Goal: Task Accomplishment & Management: Use online tool/utility

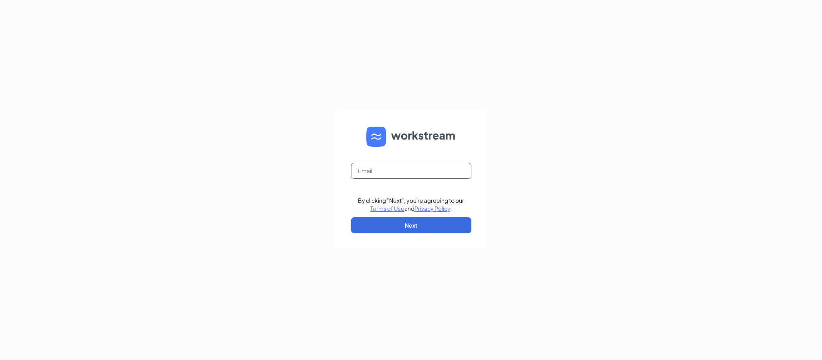
click at [455, 170] on input "text" at bounding box center [411, 171] width 120 height 16
type input "[PERSON_NAME][EMAIL_ADDRESS][DOMAIN_NAME]"
click at [455, 227] on button "Next" at bounding box center [411, 225] width 120 height 16
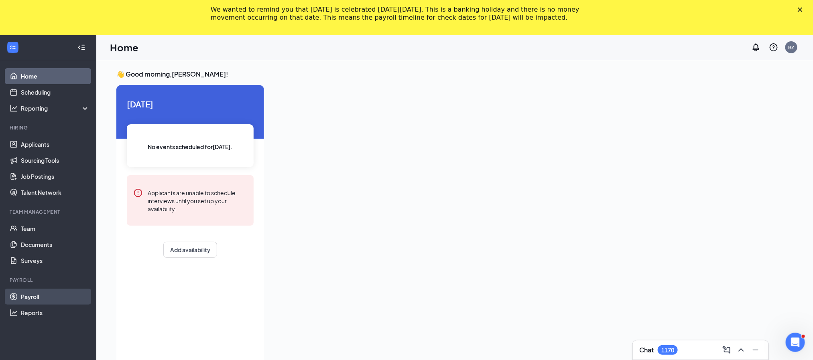
click at [44, 290] on link "Payroll" at bounding box center [55, 297] width 69 height 16
